Goal: Navigation & Orientation: Find specific page/section

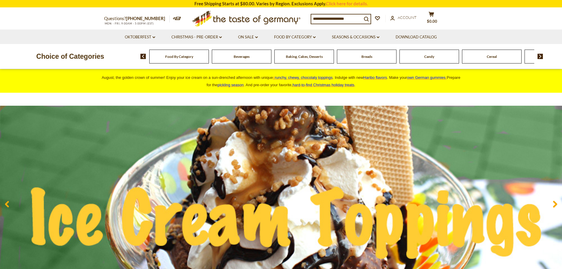
click at [173, 58] on span "Food By Category" at bounding box center [179, 56] width 28 height 4
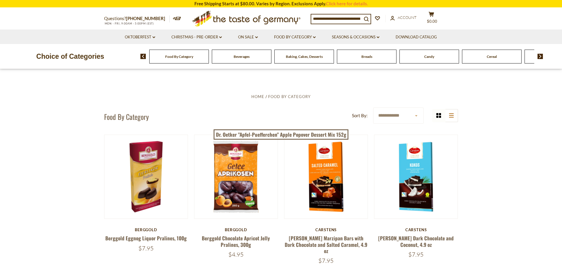
click at [176, 57] on span "Food By Category" at bounding box center [179, 56] width 28 height 4
click at [540, 55] on img at bounding box center [540, 56] width 6 height 5
